Goal: Task Accomplishment & Management: Complete application form

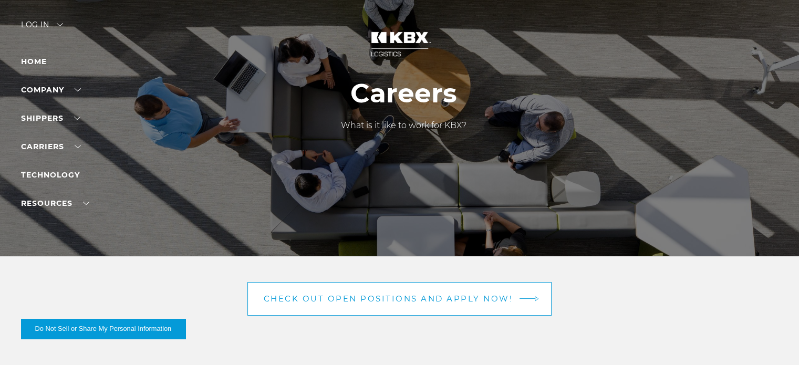
click at [338, 302] on span "Check out open positions and apply now!" at bounding box center [389, 299] width 250 height 8
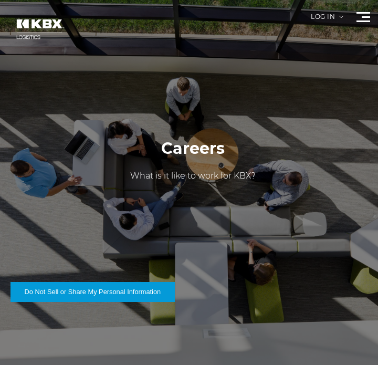
click at [333, 22] on div "Log in" at bounding box center [327, 21] width 33 height 14
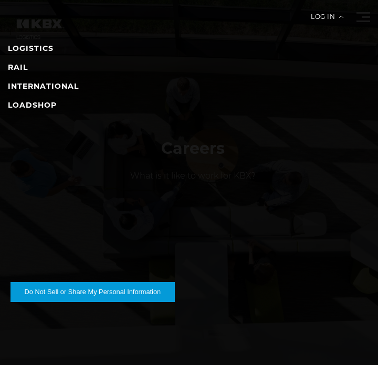
click at [322, 18] on div "Log in" at bounding box center [327, 21] width 33 height 14
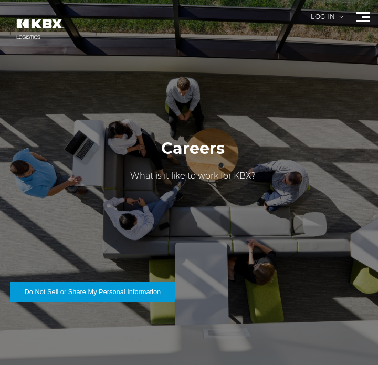
click at [362, 19] on div at bounding box center [364, 17] width 14 height 10
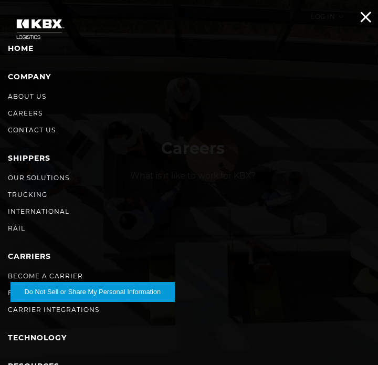
click at [366, 16] on span at bounding box center [366, 17] width 11 height 11
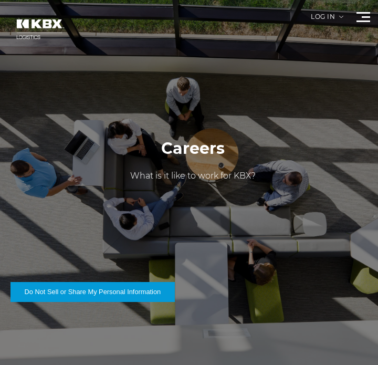
click at [320, 15] on div "Log in" at bounding box center [327, 21] width 33 height 14
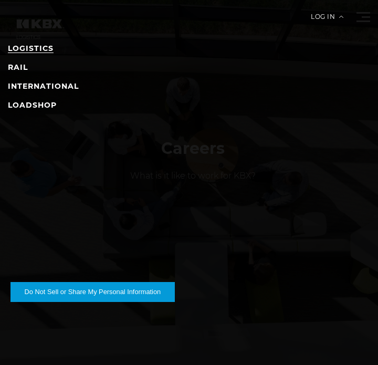
click at [40, 47] on link "LOGISTICS" at bounding box center [31, 48] width 46 height 9
click at [343, 18] on div "Log in" at bounding box center [327, 21] width 33 height 14
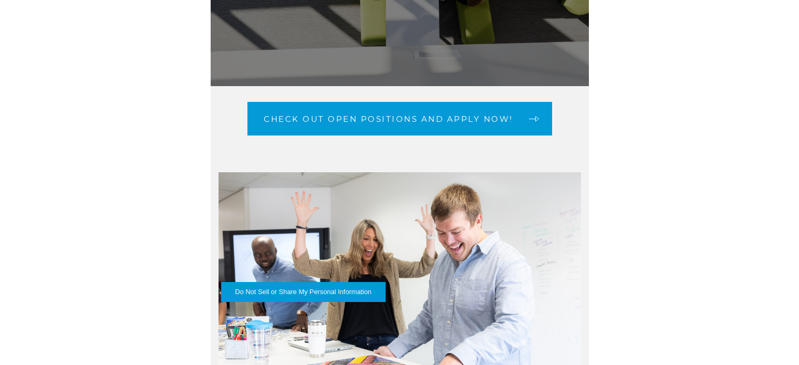
scroll to position [279, 0]
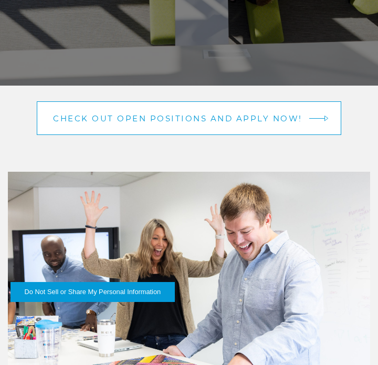
click at [244, 119] on span "Check out open positions and apply now!" at bounding box center [178, 119] width 250 height 8
